Goal: Task Accomplishment & Management: Complete application form

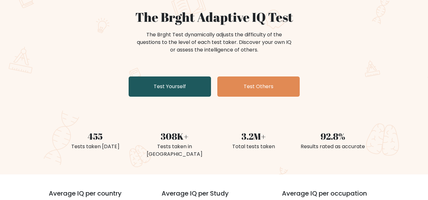
scroll to position [55, 0]
click at [187, 89] on link "Test Yourself" at bounding box center [170, 87] width 82 height 20
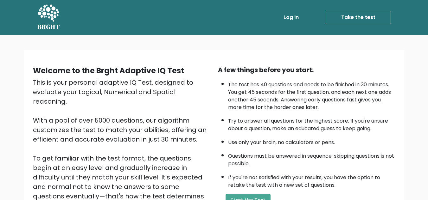
scroll to position [90, 0]
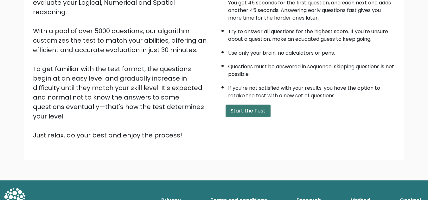
click at [248, 108] on button "Start the Test" at bounding box center [247, 111] width 45 height 13
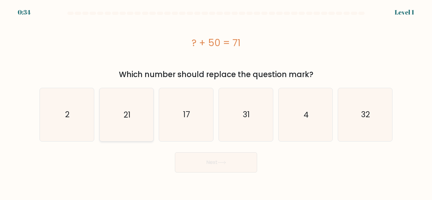
click at [124, 117] on text "21" at bounding box center [127, 114] width 7 height 11
click at [216, 102] on input "b. 21" at bounding box center [216, 101] width 0 height 2
radio input "true"
click at [192, 166] on button "Next" at bounding box center [216, 163] width 82 height 20
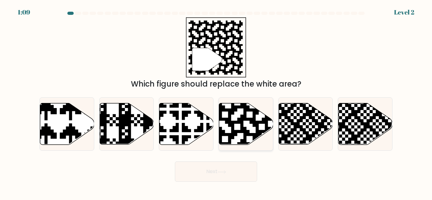
click at [253, 136] on icon at bounding box center [262, 103] width 98 height 98
click at [217, 102] on input "d." at bounding box center [216, 101] width 0 height 2
radio input "true"
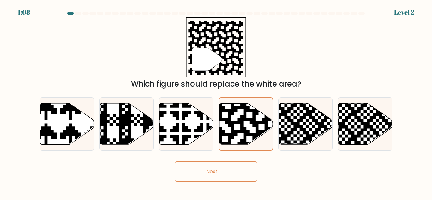
click at [210, 179] on button "Next" at bounding box center [216, 172] width 82 height 20
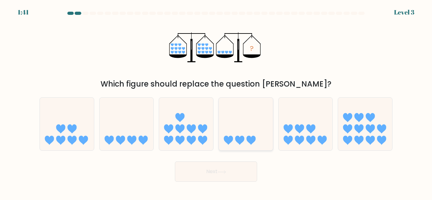
click at [243, 138] on icon at bounding box center [240, 140] width 9 height 9
click at [217, 102] on input "d." at bounding box center [216, 101] width 0 height 2
radio input "true"
click at [234, 181] on button "Next" at bounding box center [216, 172] width 82 height 20
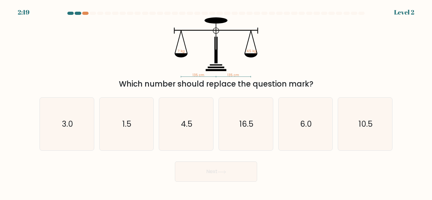
click at [78, 11] on div "2:19 Level 2" at bounding box center [216, 8] width 432 height 17
click at [78, 13] on div at bounding box center [78, 13] width 6 height 3
drag, startPoint x: 84, startPoint y: 13, endPoint x: 79, endPoint y: 15, distance: 5.2
click at [79, 15] on div at bounding box center [216, 15] width 361 height 6
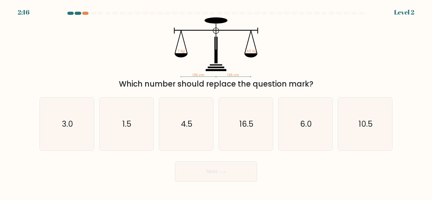
click at [78, 14] on div at bounding box center [216, 15] width 361 height 6
click at [78, 14] on div at bounding box center [78, 13] width 6 height 3
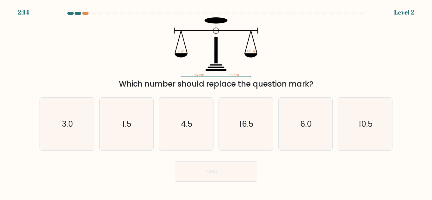
click at [78, 14] on div at bounding box center [78, 13] width 6 height 3
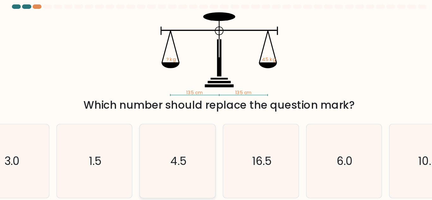
click at [189, 123] on text "4.5" at bounding box center [186, 124] width 11 height 11
click at [216, 102] on input "c. 4.5" at bounding box center [216, 101] width 0 height 2
radio input "true"
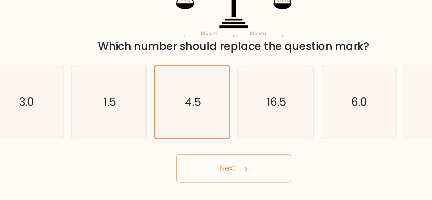
click at [194, 178] on button "Next" at bounding box center [216, 172] width 82 height 20
click at [198, 167] on button "Next" at bounding box center [216, 172] width 82 height 20
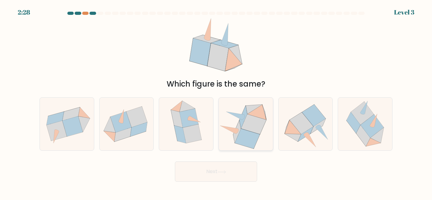
click at [257, 118] on icon at bounding box center [253, 125] width 25 height 20
click at [217, 102] on input "d." at bounding box center [216, 101] width 0 height 2
radio input "true"
click at [221, 172] on icon at bounding box center [222, 172] width 9 height 3
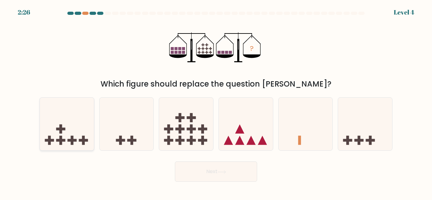
click at [78, 123] on icon at bounding box center [67, 124] width 54 height 45
click at [216, 102] on input "a." at bounding box center [216, 101] width 0 height 2
radio input "true"
click at [209, 175] on button "Next" at bounding box center [216, 172] width 82 height 20
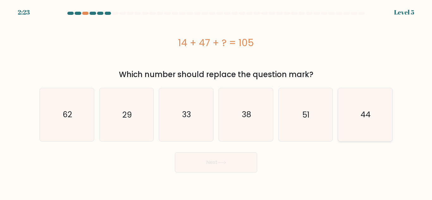
click at [365, 107] on icon "44" at bounding box center [365, 114] width 53 height 53
click at [217, 102] on input "f. 44" at bounding box center [216, 101] width 0 height 2
radio input "true"
click at [234, 160] on button "Next" at bounding box center [216, 163] width 82 height 20
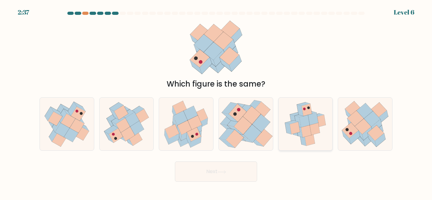
click at [311, 132] on icon at bounding box center [306, 131] width 10 height 12
click at [217, 102] on input "e." at bounding box center [216, 101] width 0 height 2
radio input "true"
click at [209, 173] on button "Next" at bounding box center [216, 172] width 82 height 20
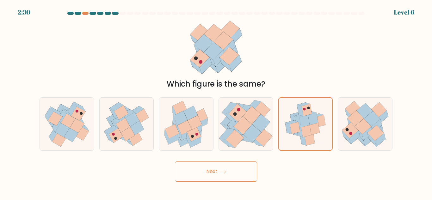
click at [209, 173] on button "Next" at bounding box center [216, 172] width 82 height 20
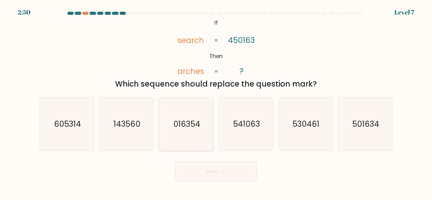
click at [192, 124] on text "016354" at bounding box center [186, 124] width 27 height 11
click at [216, 102] on input "c. 016354" at bounding box center [216, 101] width 0 height 2
radio input "true"
click at [199, 173] on button "Next" at bounding box center [216, 172] width 82 height 20
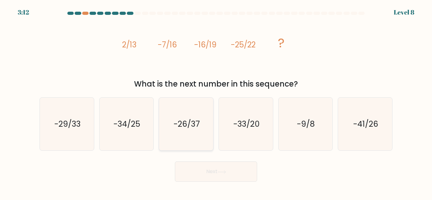
click at [192, 124] on text "-26/37" at bounding box center [187, 124] width 26 height 11
click at [216, 102] on input "c. -26/37" at bounding box center [216, 101] width 0 height 2
radio input "true"
click at [215, 176] on button "Next" at bounding box center [216, 172] width 82 height 20
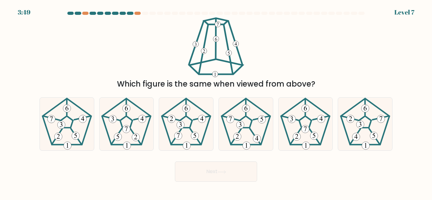
click at [135, 11] on div "3:49 Level 7" at bounding box center [216, 8] width 432 height 17
click at [138, 13] on div at bounding box center [138, 13] width 6 height 3
click at [295, 149] on icon at bounding box center [305, 124] width 53 height 53
click at [217, 102] on input "e." at bounding box center [216, 101] width 0 height 2
radio input "true"
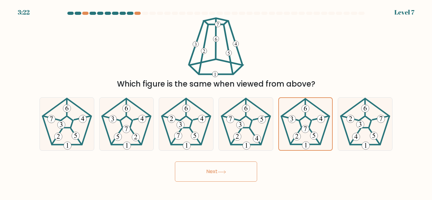
click at [228, 173] on button "Next" at bounding box center [216, 172] width 82 height 20
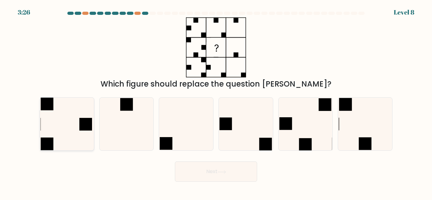
click at [73, 134] on icon at bounding box center [67, 124] width 53 height 53
click at [216, 102] on input "a." at bounding box center [216, 101] width 0 height 2
radio input "true"
click at [205, 169] on button "Next" at bounding box center [216, 172] width 82 height 20
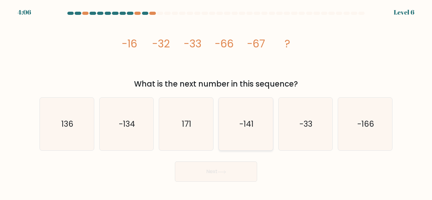
click at [262, 115] on icon "-141" at bounding box center [246, 124] width 53 height 53
click at [217, 102] on input "d. -141" at bounding box center [216, 101] width 0 height 2
radio input "true"
click at [220, 175] on button "Next" at bounding box center [216, 172] width 82 height 20
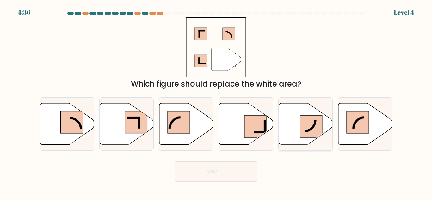
click at [312, 129] on icon at bounding box center [304, 119] width 22 height 23
click at [217, 102] on input "e." at bounding box center [216, 101] width 0 height 2
radio input "true"
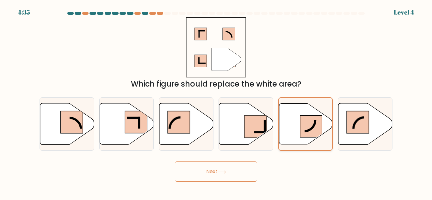
click at [312, 129] on icon at bounding box center [305, 119] width 22 height 23
click at [217, 102] on input "e." at bounding box center [216, 101] width 0 height 2
click at [212, 175] on button "Next" at bounding box center [216, 172] width 82 height 20
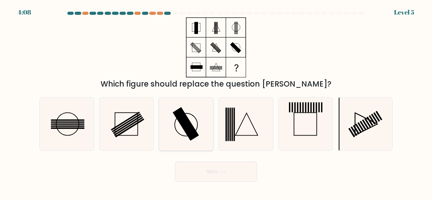
click at [186, 122] on rect at bounding box center [186, 124] width 26 height 34
click at [216, 102] on input "c." at bounding box center [216, 101] width 0 height 2
radio input "true"
click at [208, 180] on button "Next" at bounding box center [216, 172] width 82 height 20
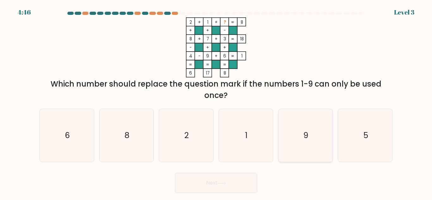
click at [309, 143] on icon "9" at bounding box center [305, 135] width 53 height 53
click at [217, 102] on input "e. 9" at bounding box center [216, 101] width 0 height 2
radio input "true"
click at [208, 185] on button "Next" at bounding box center [216, 183] width 82 height 20
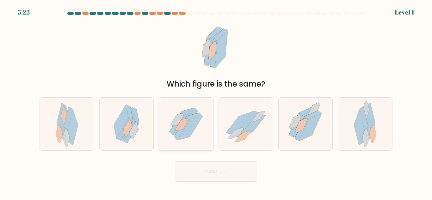
click at [180, 131] on icon at bounding box center [182, 129] width 16 height 24
click at [216, 102] on input "c." at bounding box center [216, 101] width 0 height 2
radio input "true"
click at [191, 159] on div "Next" at bounding box center [216, 170] width 361 height 23
click at [195, 179] on button "Next" at bounding box center [216, 172] width 82 height 20
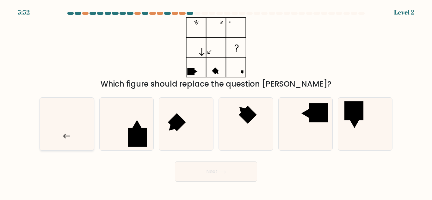
click at [81, 128] on icon at bounding box center [67, 124] width 53 height 53
click at [216, 102] on input "a." at bounding box center [216, 101] width 0 height 2
radio input "true"
click at [186, 179] on button "Next" at bounding box center [216, 172] width 82 height 20
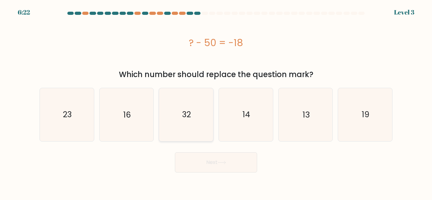
click at [194, 111] on icon "32" at bounding box center [186, 114] width 53 height 53
click at [216, 102] on input "c. 32" at bounding box center [216, 101] width 0 height 2
radio input "true"
click at [223, 163] on icon at bounding box center [222, 162] width 9 height 3
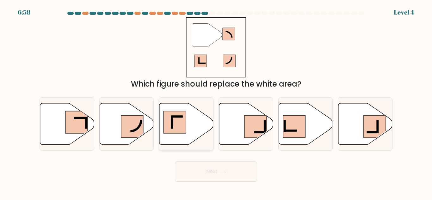
click at [188, 118] on icon at bounding box center [187, 124] width 54 height 41
click at [216, 102] on input "c." at bounding box center [216, 101] width 0 height 2
radio input "true"
click at [208, 164] on button "Next" at bounding box center [216, 172] width 82 height 20
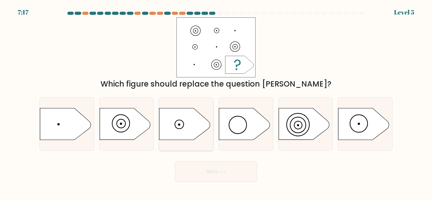
click at [176, 122] on circle at bounding box center [179, 124] width 9 height 9
click at [216, 102] on input "c." at bounding box center [216, 101] width 0 height 2
radio input "true"
click at [208, 167] on button "Next" at bounding box center [216, 172] width 82 height 20
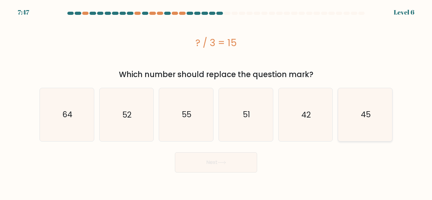
click at [371, 116] on icon "45" at bounding box center [365, 114] width 53 height 53
click at [217, 102] on input "f. 45" at bounding box center [216, 101] width 0 height 2
radio input "true"
click at [243, 170] on button "Next" at bounding box center [216, 163] width 82 height 20
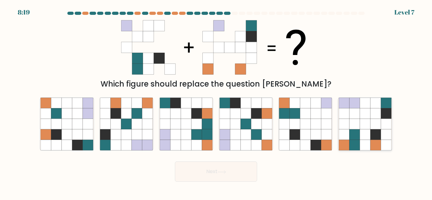
click at [358, 130] on icon at bounding box center [355, 134] width 10 height 10
click at [217, 102] on input "f." at bounding box center [216, 101] width 0 height 2
radio input "true"
click at [218, 167] on button "Next" at bounding box center [216, 172] width 82 height 20
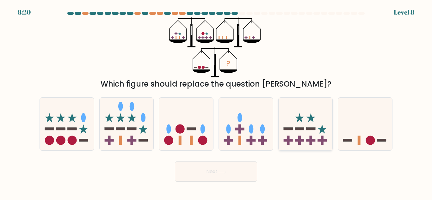
click at [310, 134] on icon at bounding box center [306, 124] width 54 height 45
click at [217, 102] on input "e." at bounding box center [216, 101] width 0 height 2
radio input "true"
click at [349, 135] on icon at bounding box center [365, 124] width 54 height 45
click at [217, 102] on input "f." at bounding box center [216, 101] width 0 height 2
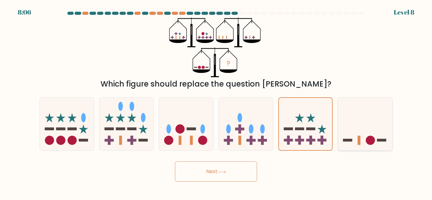
radio input "true"
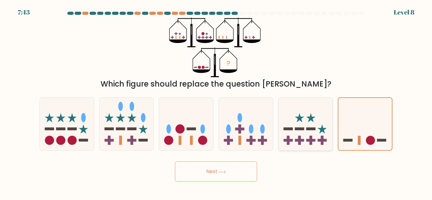
drag, startPoint x: 301, startPoint y: 131, endPoint x: 286, endPoint y: 136, distance: 16.5
click at [286, 136] on icon at bounding box center [306, 124] width 54 height 45
click at [217, 102] on input "e." at bounding box center [216, 101] width 0 height 2
radio input "true"
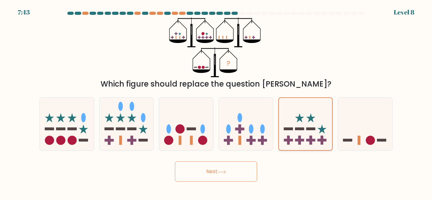
click at [286, 136] on icon at bounding box center [306, 124] width 54 height 44
click at [217, 102] on input "e." at bounding box center [216, 101] width 0 height 2
click at [230, 169] on button "Next" at bounding box center [216, 172] width 82 height 20
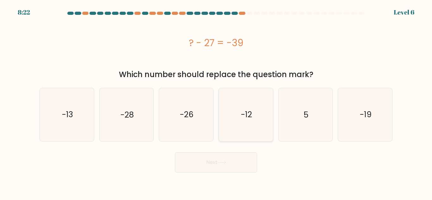
click at [273, 121] on div "-12" at bounding box center [246, 115] width 55 height 54
click at [217, 102] on input "d. -12" at bounding box center [216, 101] width 0 height 2
radio input "true"
click at [216, 163] on button "Next" at bounding box center [216, 163] width 82 height 20
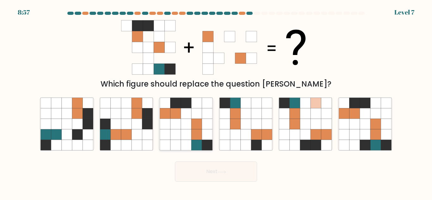
click at [178, 124] on icon at bounding box center [176, 124] width 10 height 10
click at [216, 102] on input "c." at bounding box center [216, 101] width 0 height 2
radio input "true"
click at [219, 170] on button "Next" at bounding box center [216, 172] width 82 height 20
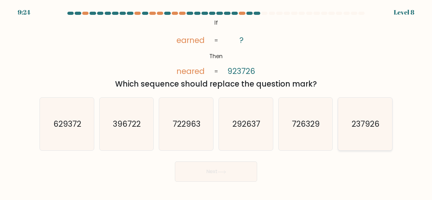
click at [351, 135] on icon "237926" at bounding box center [365, 124] width 53 height 53
click at [217, 102] on input "f. 237926" at bounding box center [216, 101] width 0 height 2
radio input "true"
click at [229, 172] on button "Next" at bounding box center [216, 172] width 82 height 20
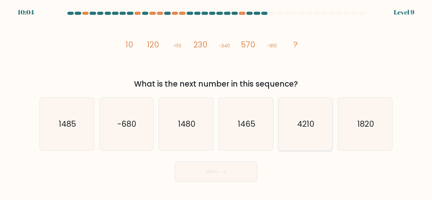
click at [309, 105] on icon "4210" at bounding box center [305, 124] width 53 height 53
click at [217, 102] on input "e. 4210" at bounding box center [216, 101] width 0 height 2
radio input "true"
click at [195, 180] on button "Next" at bounding box center [216, 172] width 82 height 20
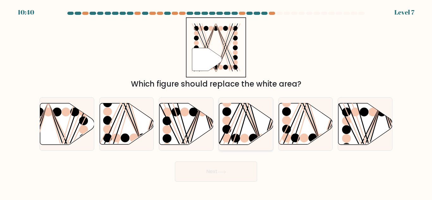
click at [232, 118] on line at bounding box center [240, 102] width 43 height 86
click at [217, 102] on input "d." at bounding box center [216, 101] width 0 height 2
radio input "true"
click at [208, 174] on button "Next" at bounding box center [216, 172] width 82 height 20
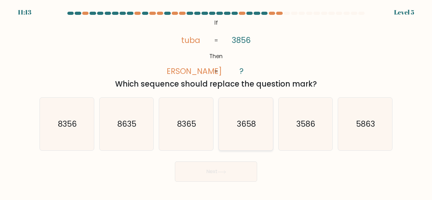
click at [243, 129] on text "3658" at bounding box center [246, 124] width 19 height 11
click at [217, 102] on input "d. 3658" at bounding box center [216, 101] width 0 height 2
radio input "true"
click at [226, 178] on button "Next" at bounding box center [216, 172] width 82 height 20
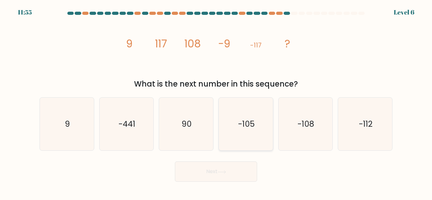
click at [243, 143] on icon "-105" at bounding box center [246, 124] width 53 height 53
click at [217, 102] on input "d. -105" at bounding box center [216, 101] width 0 height 2
radio input "true"
click at [227, 167] on button "Next" at bounding box center [216, 172] width 82 height 20
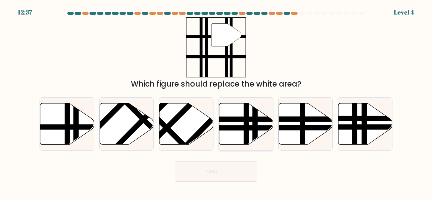
click at [250, 119] on line at bounding box center [227, 119] width 109 height 0
click at [217, 102] on input "d." at bounding box center [216, 101] width 0 height 2
radio input "true"
click at [70, 120] on icon at bounding box center [67, 124] width 54 height 41
click at [216, 102] on input "a." at bounding box center [216, 101] width 0 height 2
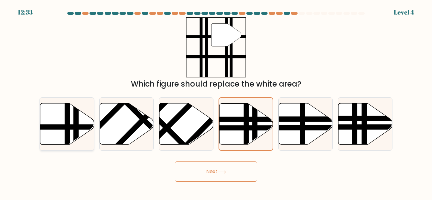
radio input "true"
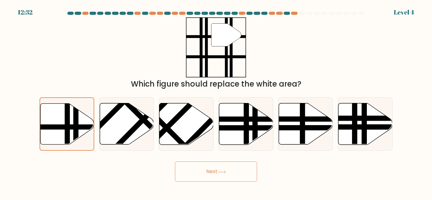
click at [199, 172] on button "Next" at bounding box center [216, 172] width 82 height 20
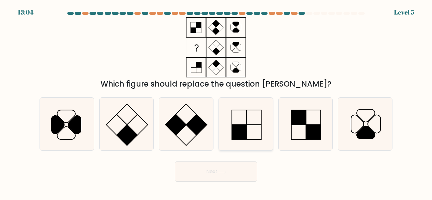
click at [244, 133] on rect at bounding box center [239, 132] width 15 height 15
click at [217, 102] on input "d." at bounding box center [216, 101] width 0 height 2
radio input "true"
click at [228, 168] on button "Next" at bounding box center [216, 172] width 82 height 20
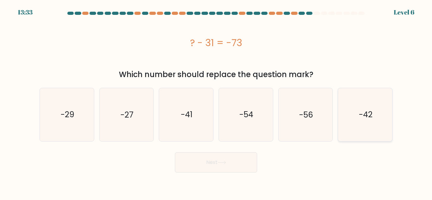
click at [358, 122] on icon "-42" at bounding box center [365, 114] width 53 height 53
click at [217, 102] on input "f. -42" at bounding box center [216, 101] width 0 height 2
radio input "true"
click at [226, 161] on icon at bounding box center [222, 162] width 9 height 3
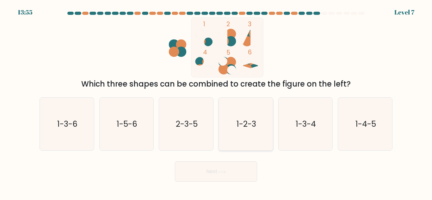
click at [261, 123] on icon "1-2-3" at bounding box center [246, 124] width 53 height 53
click at [217, 102] on input "d. 1-2-3" at bounding box center [216, 101] width 0 height 2
radio input "true"
click at [175, 127] on icon "2-3-5" at bounding box center [186, 124] width 53 height 53
click at [216, 102] on input "c. 2-3-5" at bounding box center [216, 101] width 0 height 2
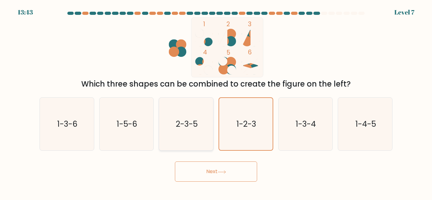
radio input "true"
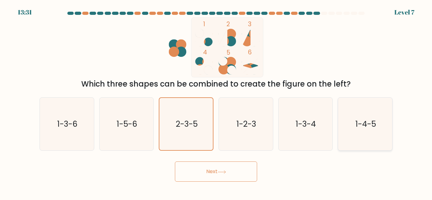
click at [367, 132] on icon "1-4-5" at bounding box center [365, 124] width 53 height 53
click at [217, 102] on input "f. 1-4-5" at bounding box center [216, 101] width 0 height 2
radio input "true"
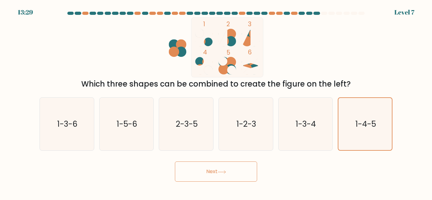
click at [236, 172] on button "Next" at bounding box center [216, 172] width 82 height 20
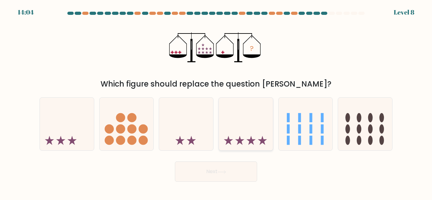
click at [236, 130] on icon at bounding box center [246, 124] width 54 height 45
click at [217, 102] on input "d." at bounding box center [216, 101] width 0 height 2
radio input "true"
click at [219, 175] on button "Next" at bounding box center [216, 172] width 82 height 20
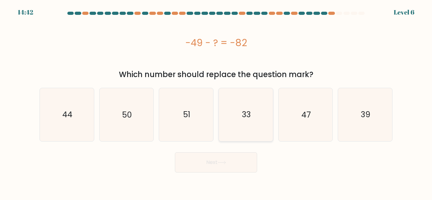
click at [228, 112] on icon "33" at bounding box center [246, 114] width 53 height 53
click at [217, 102] on input "d. 33" at bounding box center [216, 101] width 0 height 2
radio input "true"
click at [220, 155] on button "Next" at bounding box center [216, 163] width 82 height 20
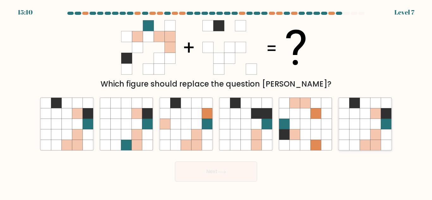
click at [389, 125] on icon at bounding box center [386, 124] width 10 height 10
click at [217, 102] on input "f." at bounding box center [216, 101] width 0 height 2
radio input "true"
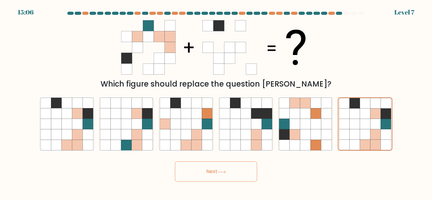
click at [226, 173] on icon at bounding box center [222, 172] width 9 height 3
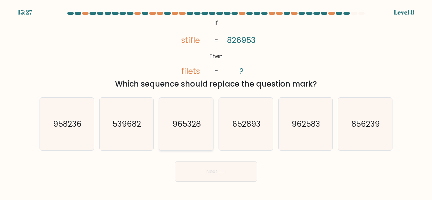
click at [196, 126] on text "965328" at bounding box center [187, 124] width 28 height 11
click at [216, 102] on input "c. 965328" at bounding box center [216, 101] width 0 height 2
radio input "true"
click at [198, 173] on button "Next" at bounding box center [216, 172] width 82 height 20
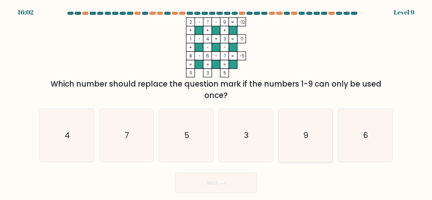
click at [311, 136] on icon "9" at bounding box center [305, 135] width 53 height 53
click at [217, 102] on input "e. 9" at bounding box center [216, 101] width 0 height 2
radio input "true"
click at [204, 186] on button "Next" at bounding box center [216, 183] width 82 height 20
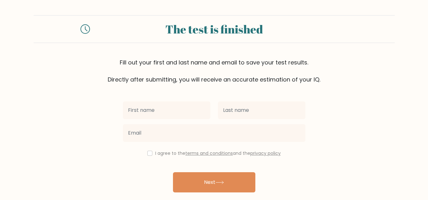
scroll to position [22, 0]
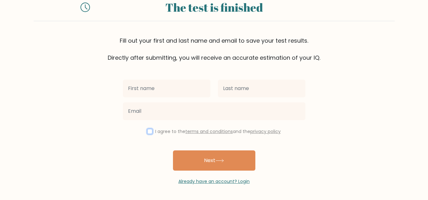
click at [147, 132] on input "checkbox" at bounding box center [149, 131] width 5 height 5
checkbox input "true"
